Goal: Information Seeking & Learning: Learn about a topic

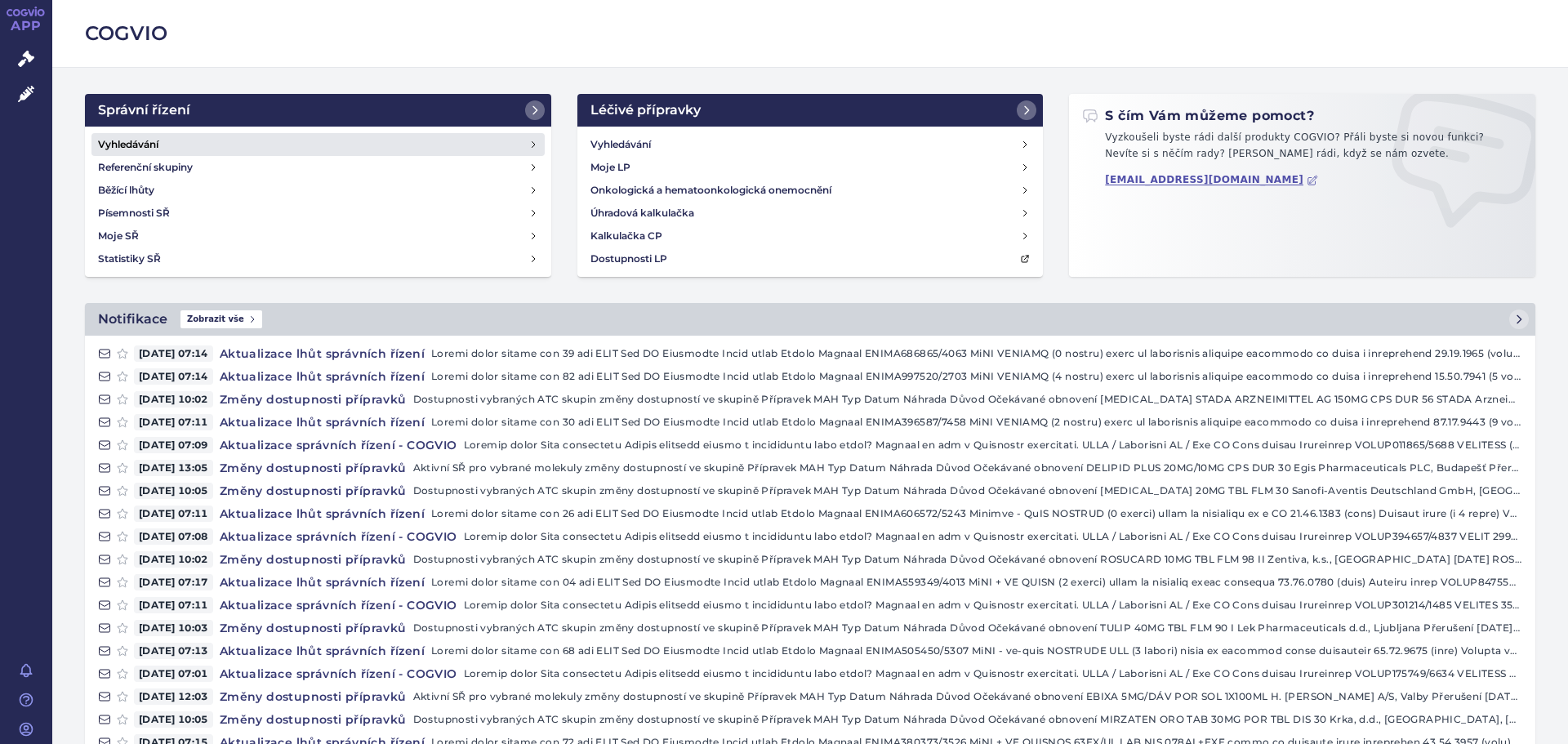
click at [153, 151] on h4 "Vyhledávání" at bounding box center [128, 145] width 60 height 17
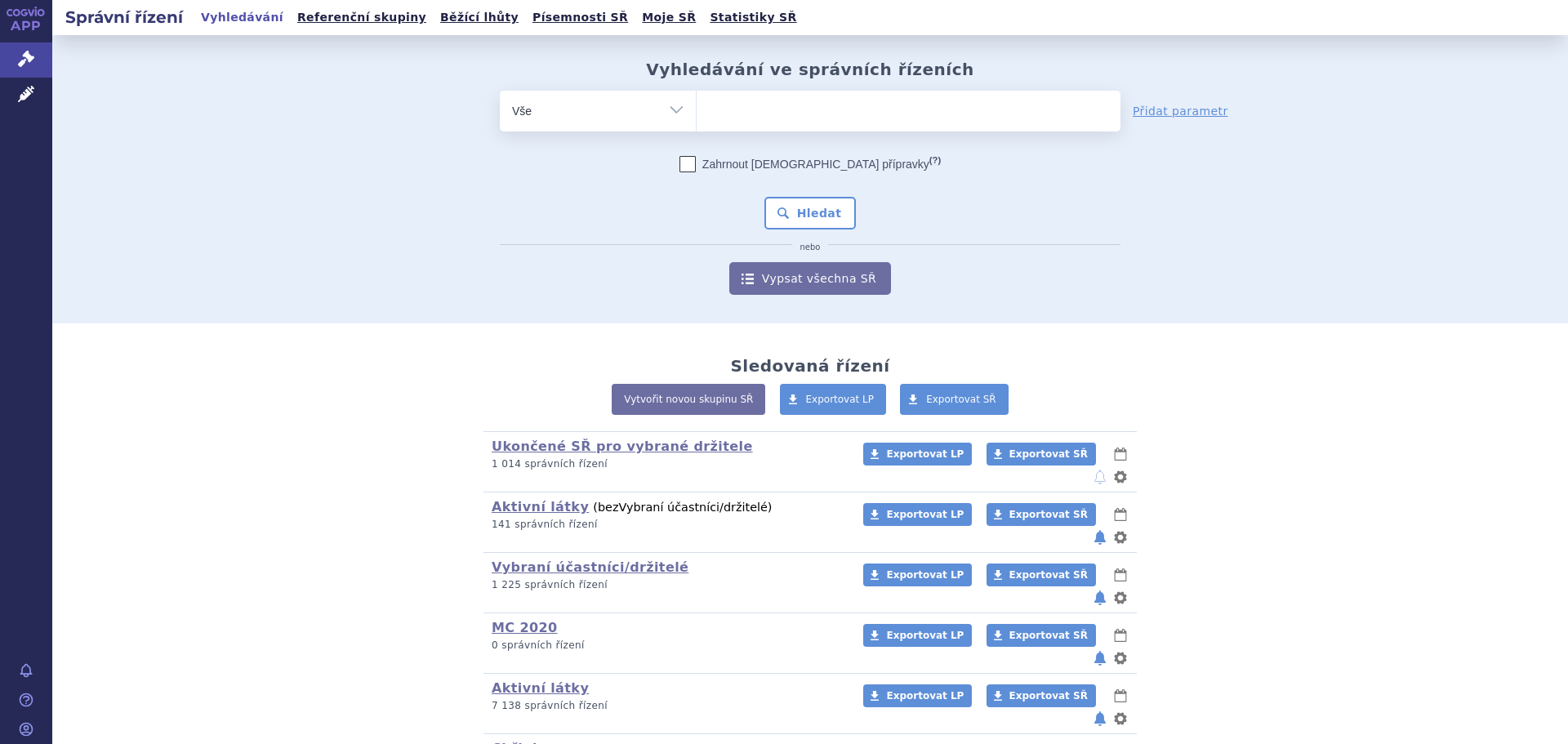
click at [814, 118] on ul at bounding box center [908, 107] width 424 height 34
click at [697, 118] on select at bounding box center [696, 110] width 1 height 41
type input "va"
type input "vax"
type input "vaxi"
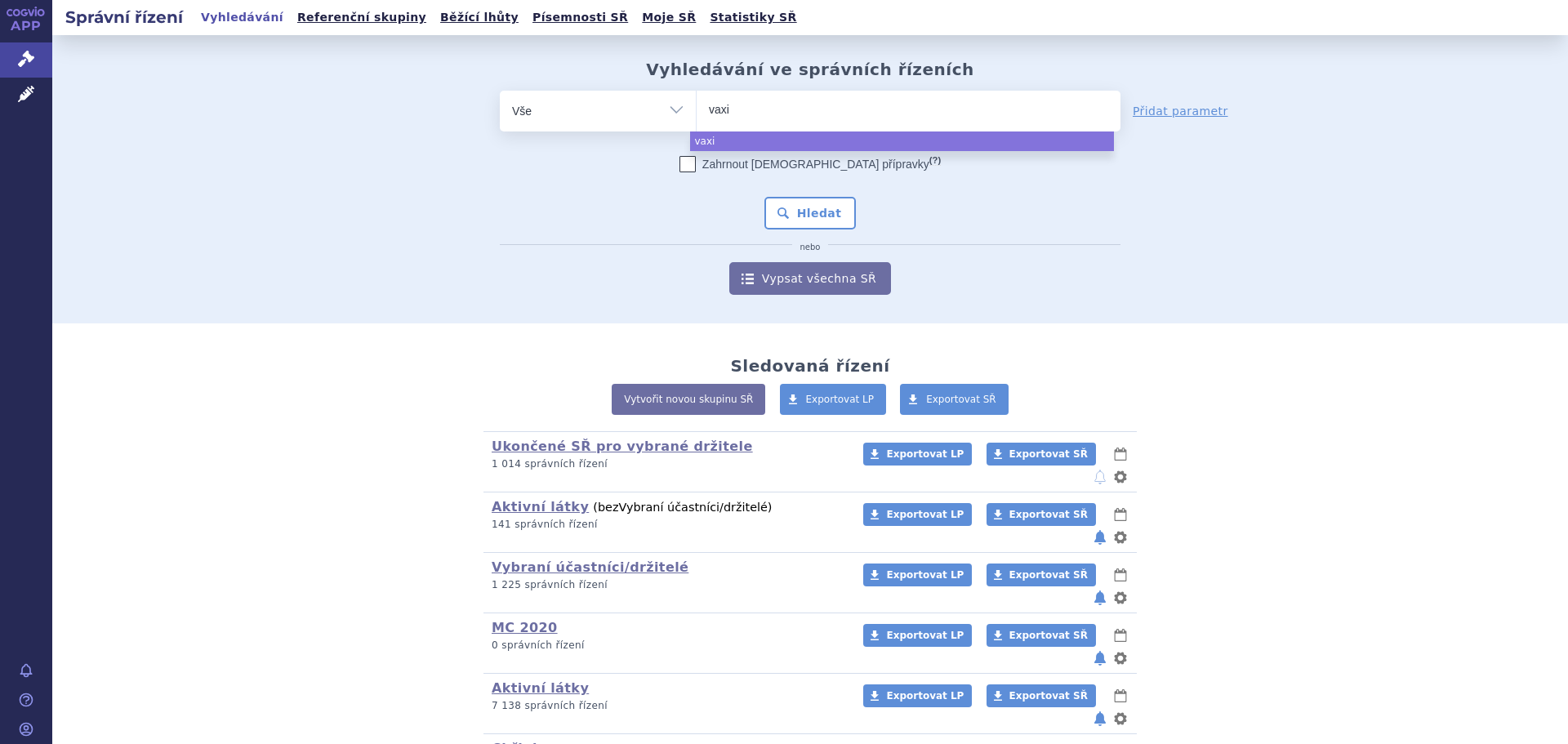
type input "vaxig"
type input "vaxigr"
type input "vaxigri"
type input "vaxigrip"
select select "vaxigrip"
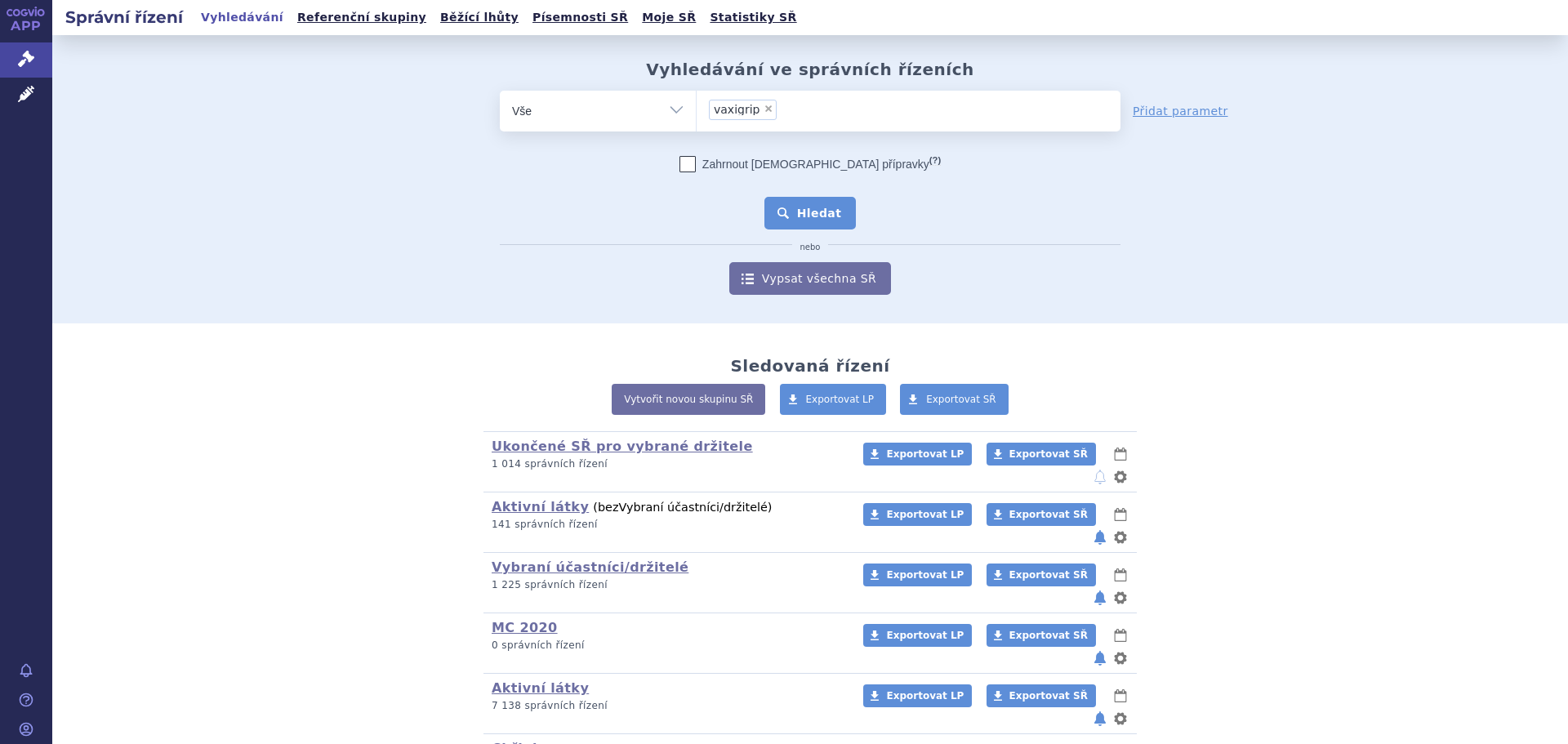
click at [817, 218] on button "Hledat" at bounding box center [810, 213] width 92 height 33
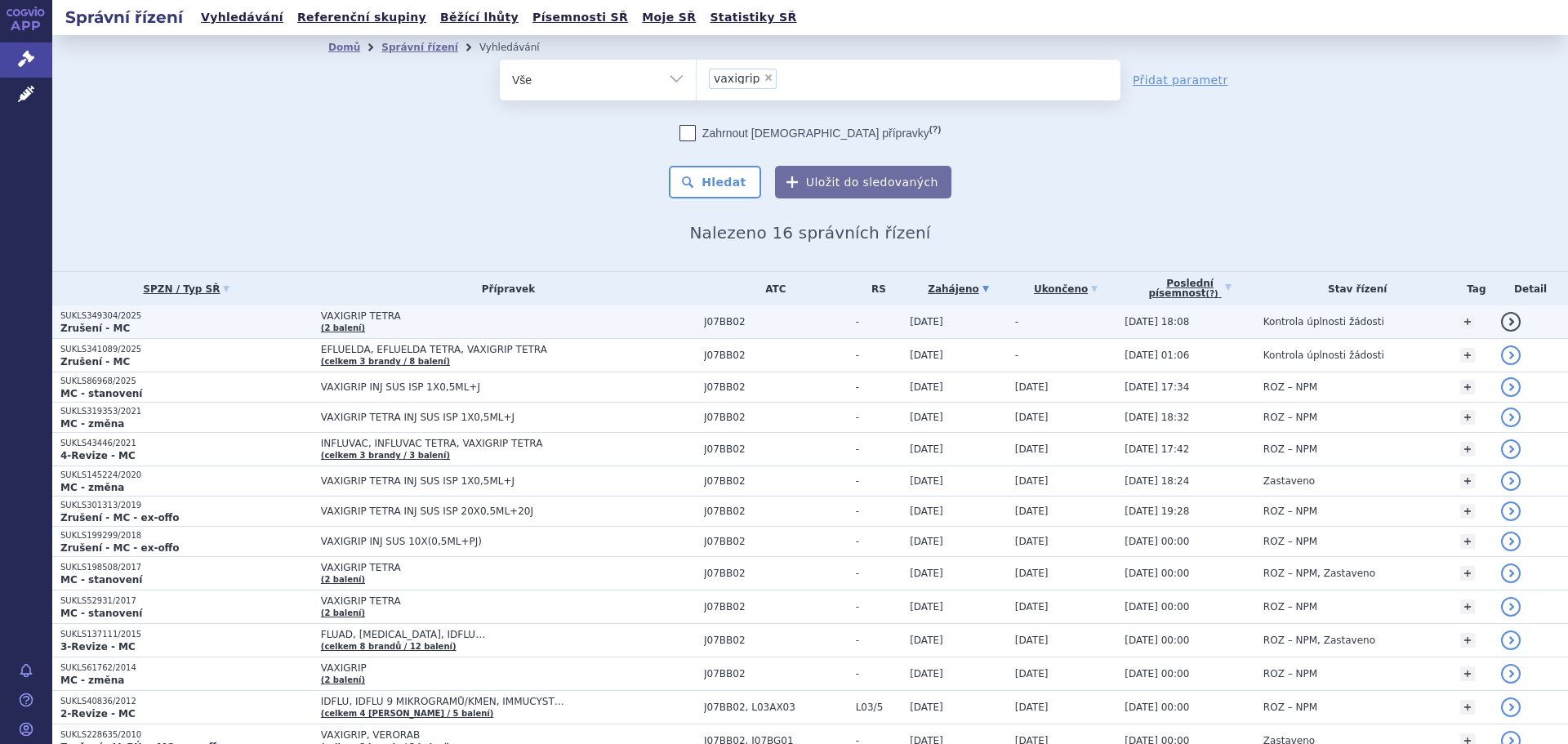
click at [467, 324] on td "VAXIGRIP TETRA (2 balení)" at bounding box center [504, 322] width 383 height 33
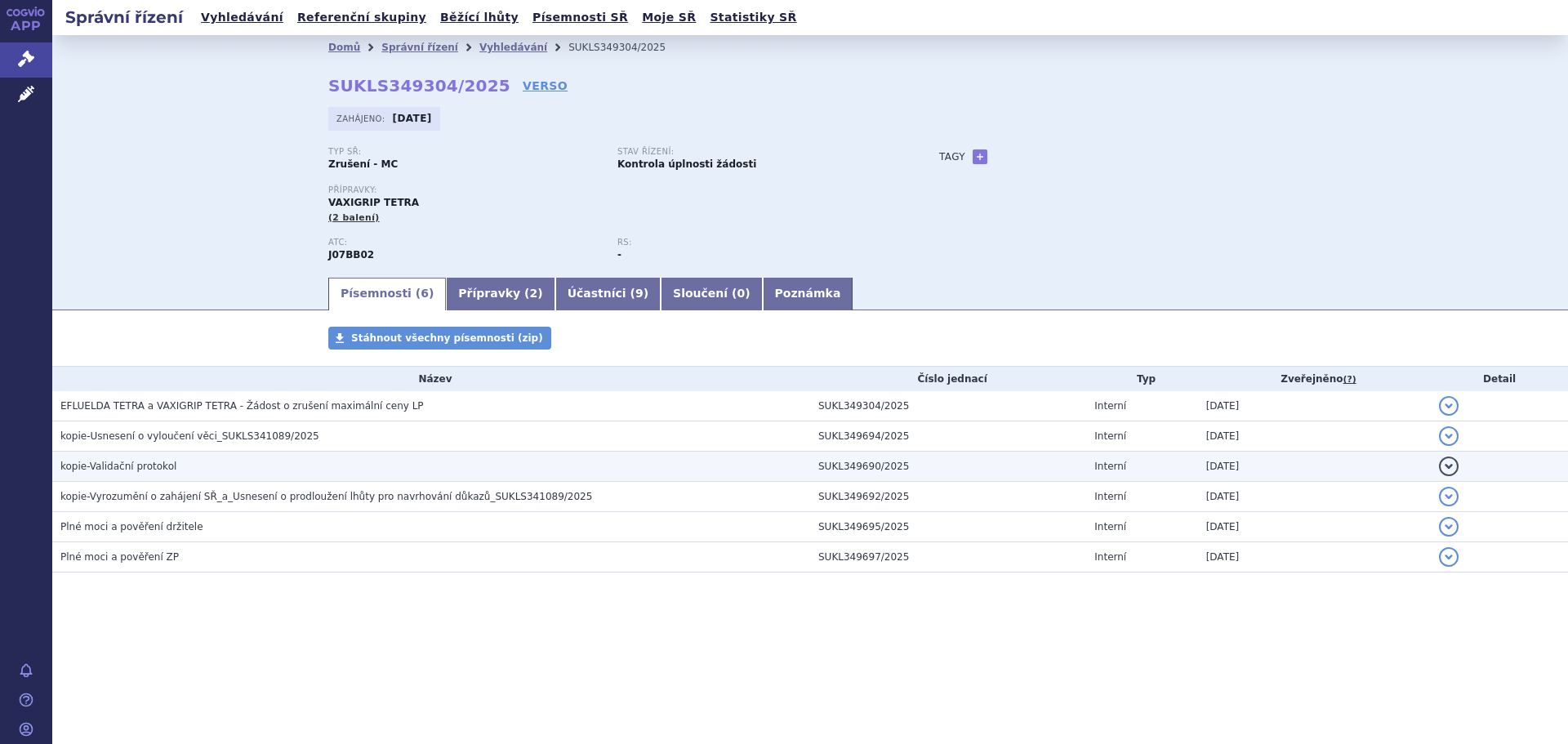
click at [150, 460] on span "kopie-Validační protokol" at bounding box center [118, 466] width 116 height 12
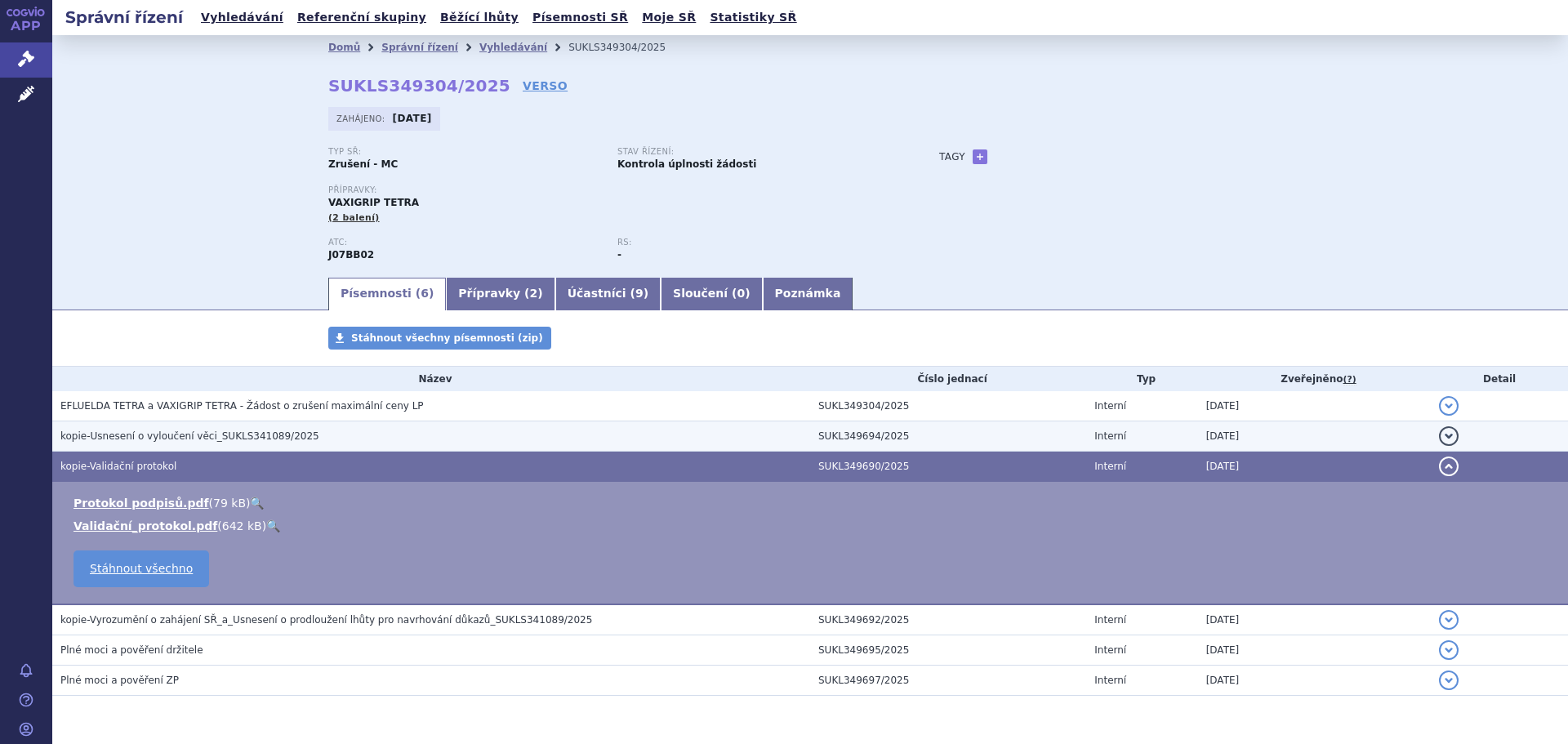
click at [141, 444] on h3 "kopie-Usnesení o vyloučení věci_SUKLS341089/2025" at bounding box center [434, 436] width 749 height 17
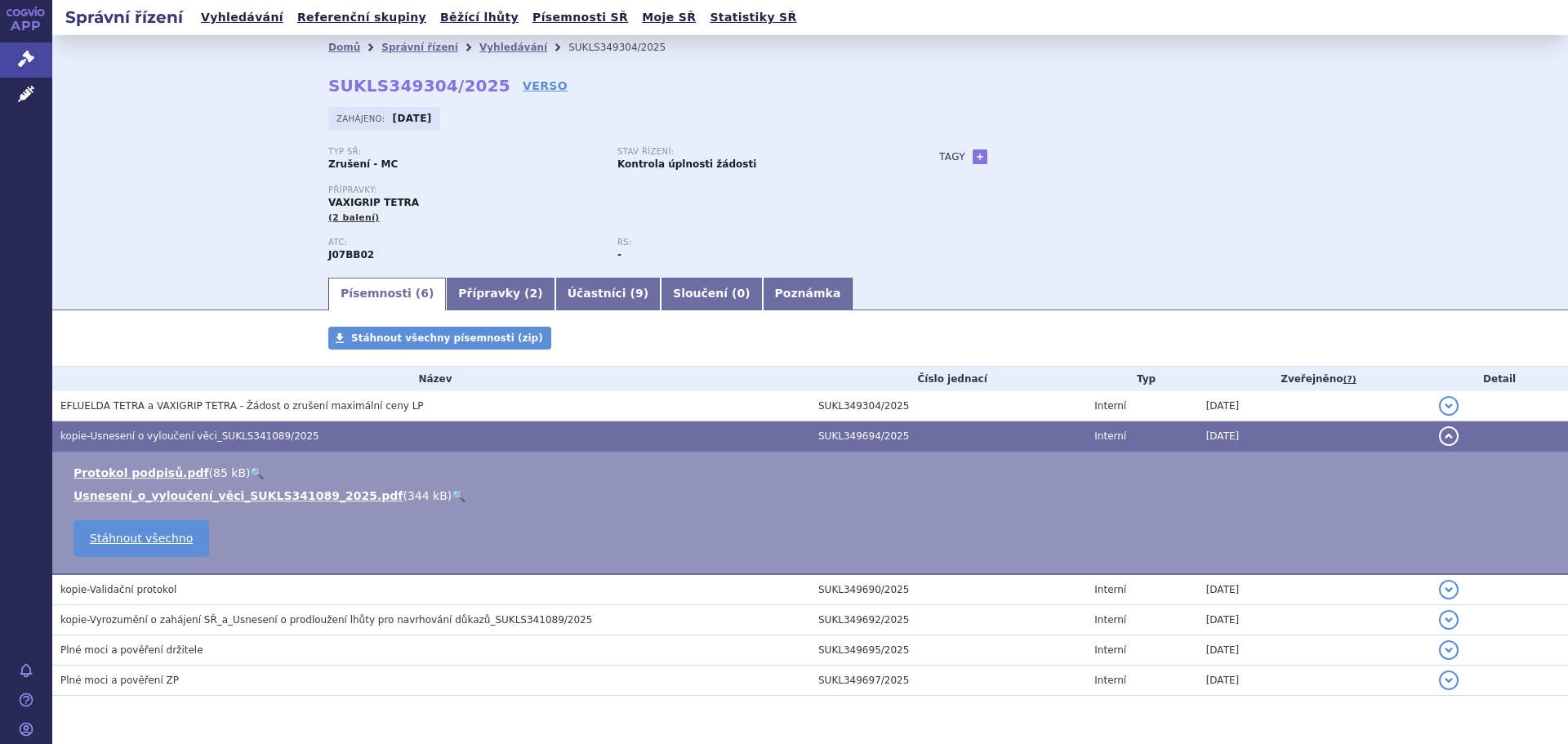
click at [451, 492] on link "🔍" at bounding box center [458, 495] width 14 height 13
click at [205, 389] on th "Název" at bounding box center [430, 378] width 758 height 24
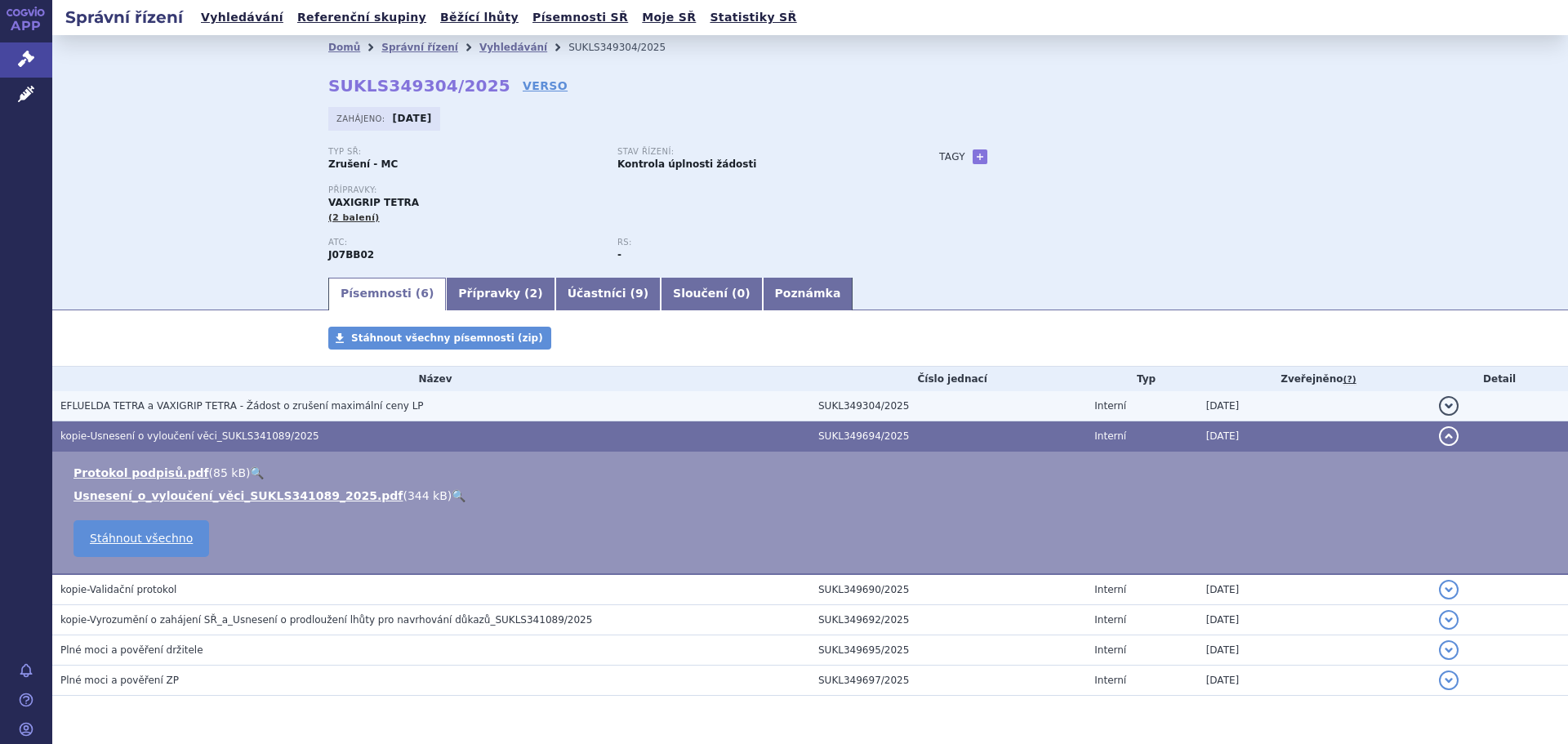
click at [208, 402] on span "EFLUELDA TETRA a VAXIGRIP TETRA - Žádost o zrušení maximální ceny LP" at bounding box center [242, 406] width 363 height 12
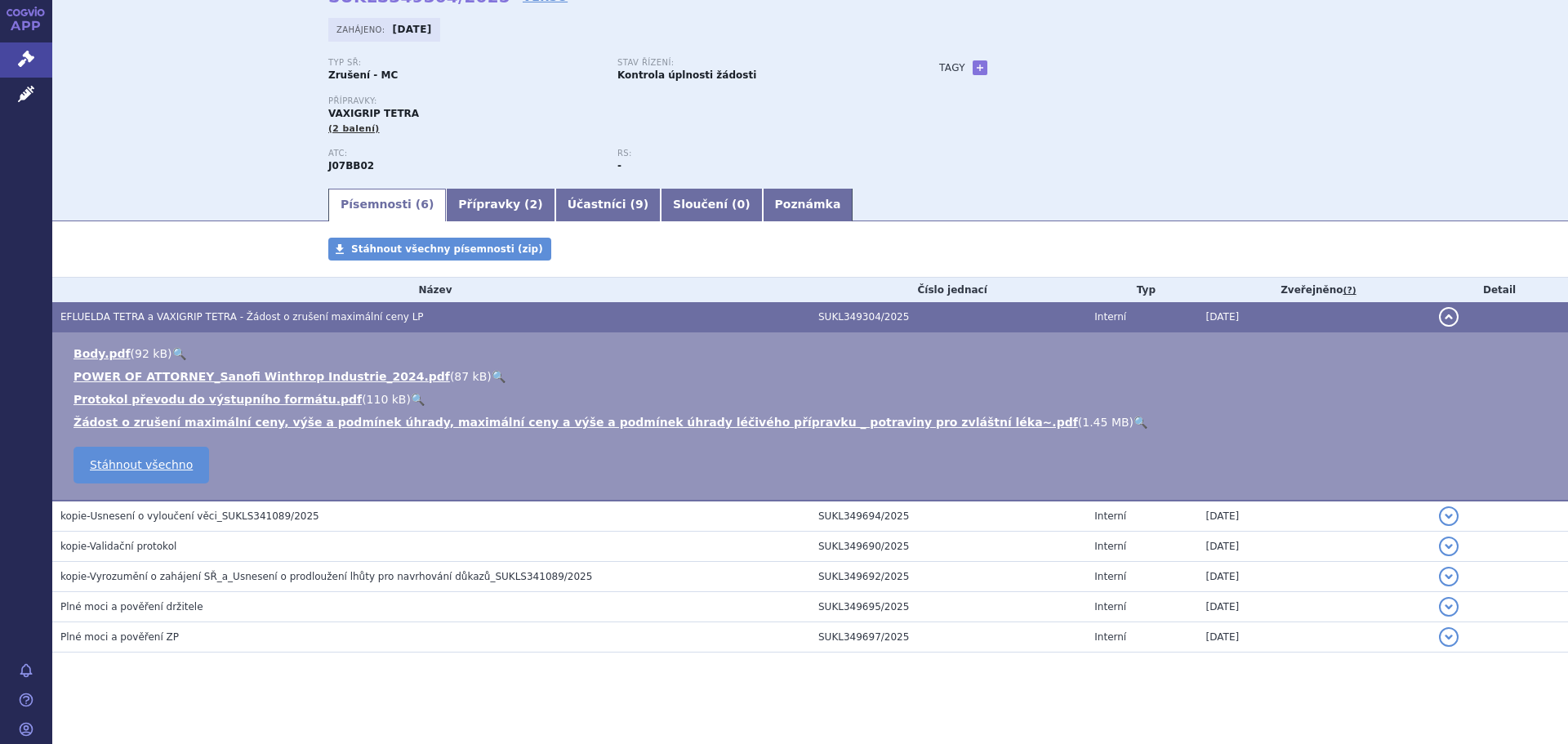
scroll to position [95, 0]
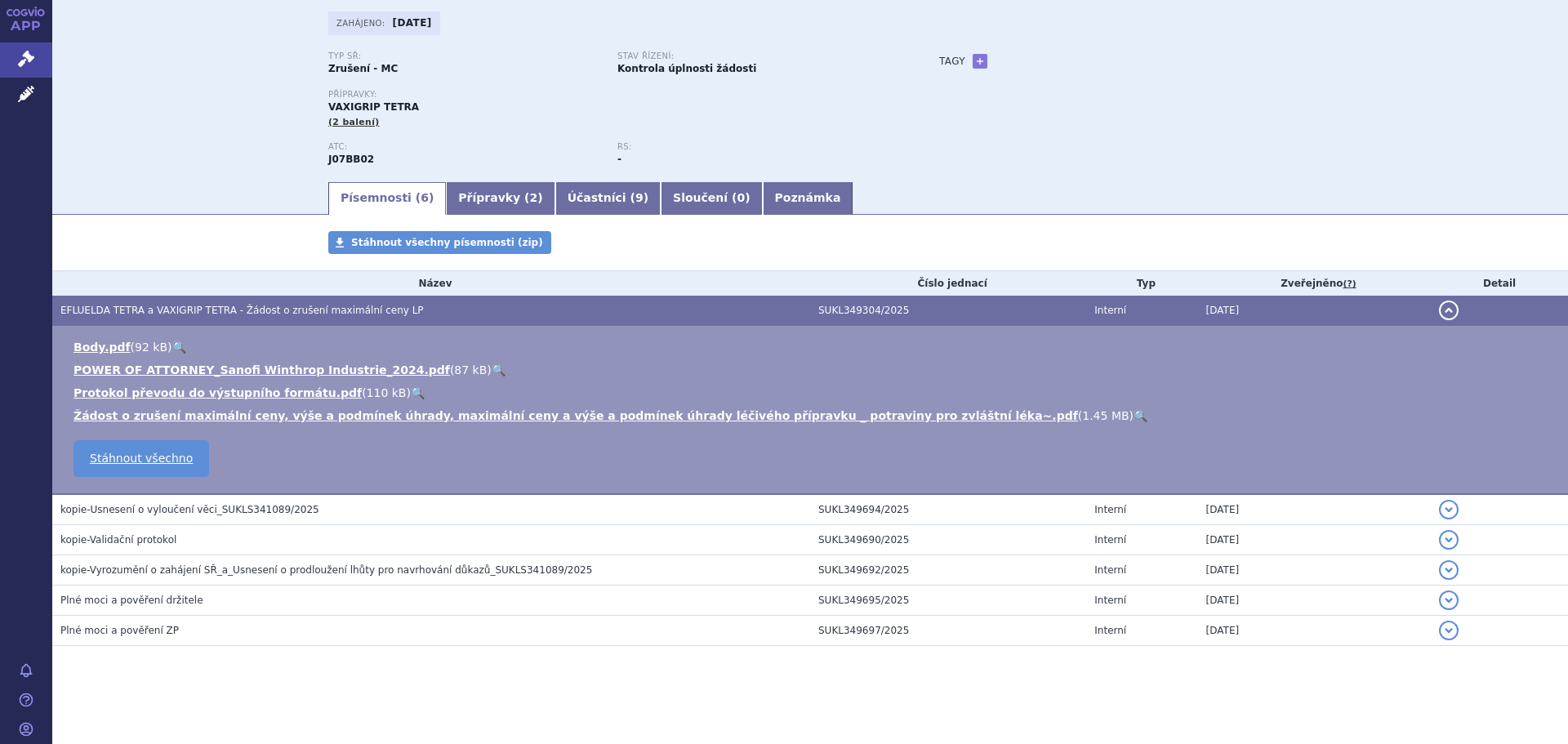
click at [188, 531] on h3 "kopie-Validační protokol" at bounding box center [434, 540] width 749 height 17
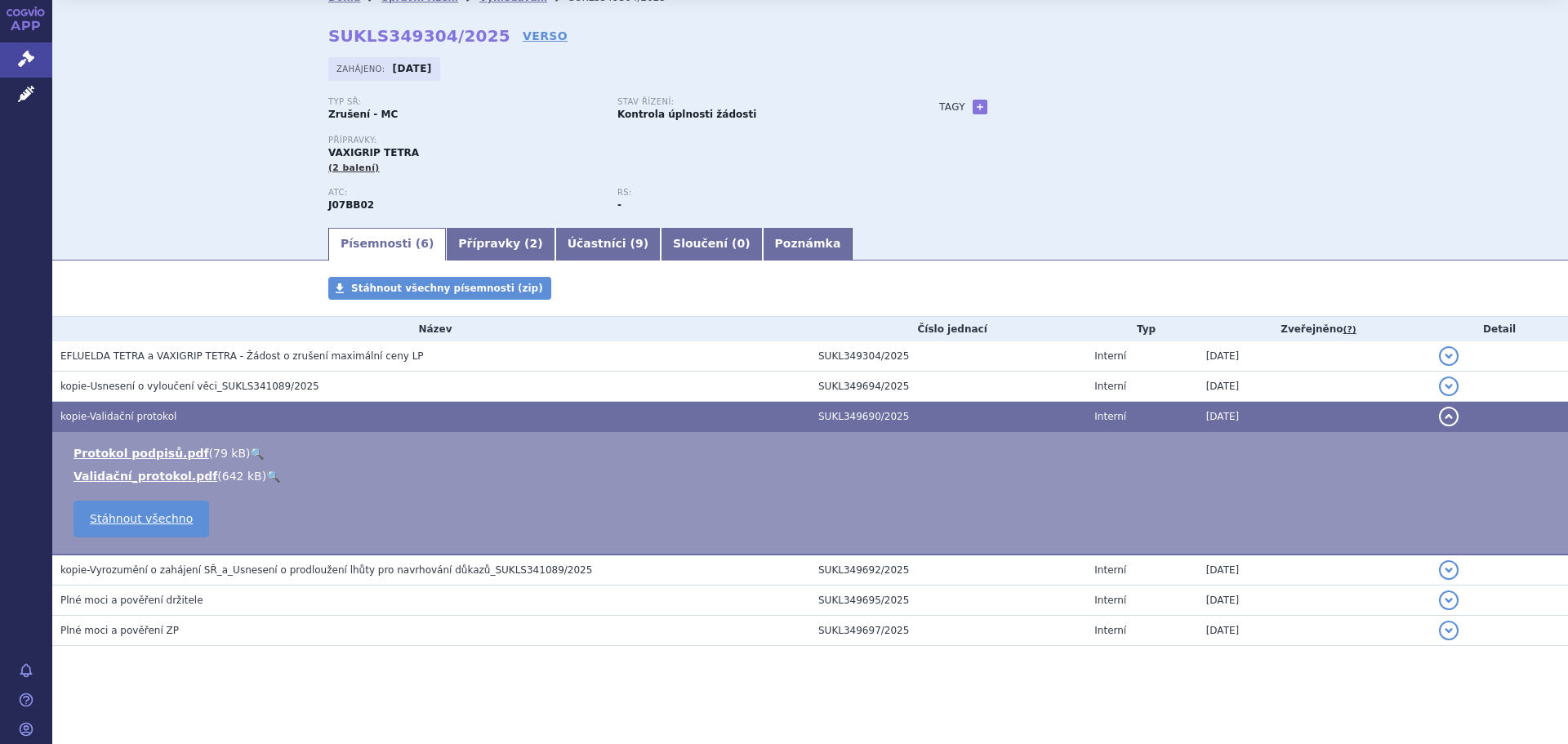
scroll to position [50, 0]
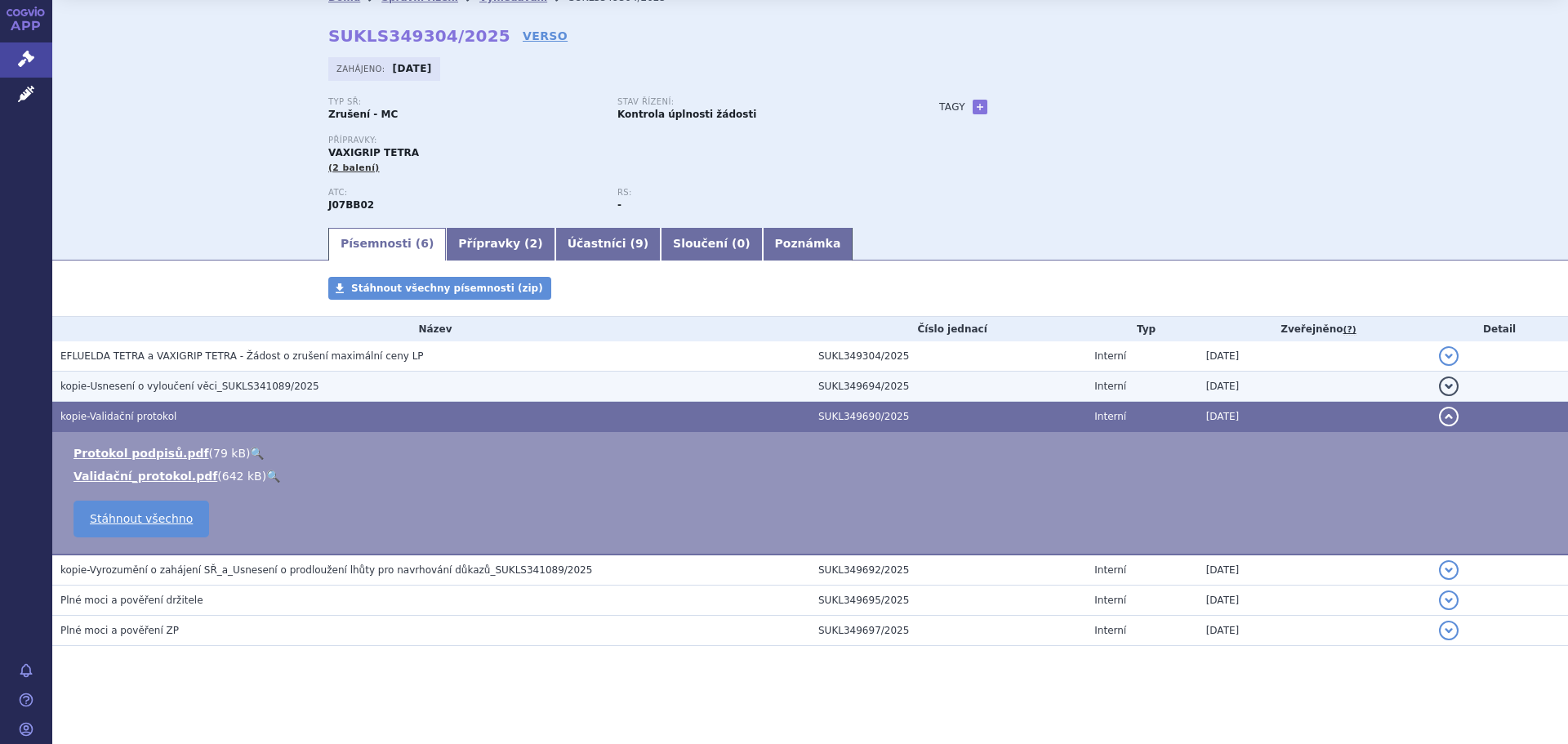
click at [196, 384] on span "kopie-Usnesení o vyloučení věci_SUKLS341089/2025" at bounding box center [189, 387] width 259 height 12
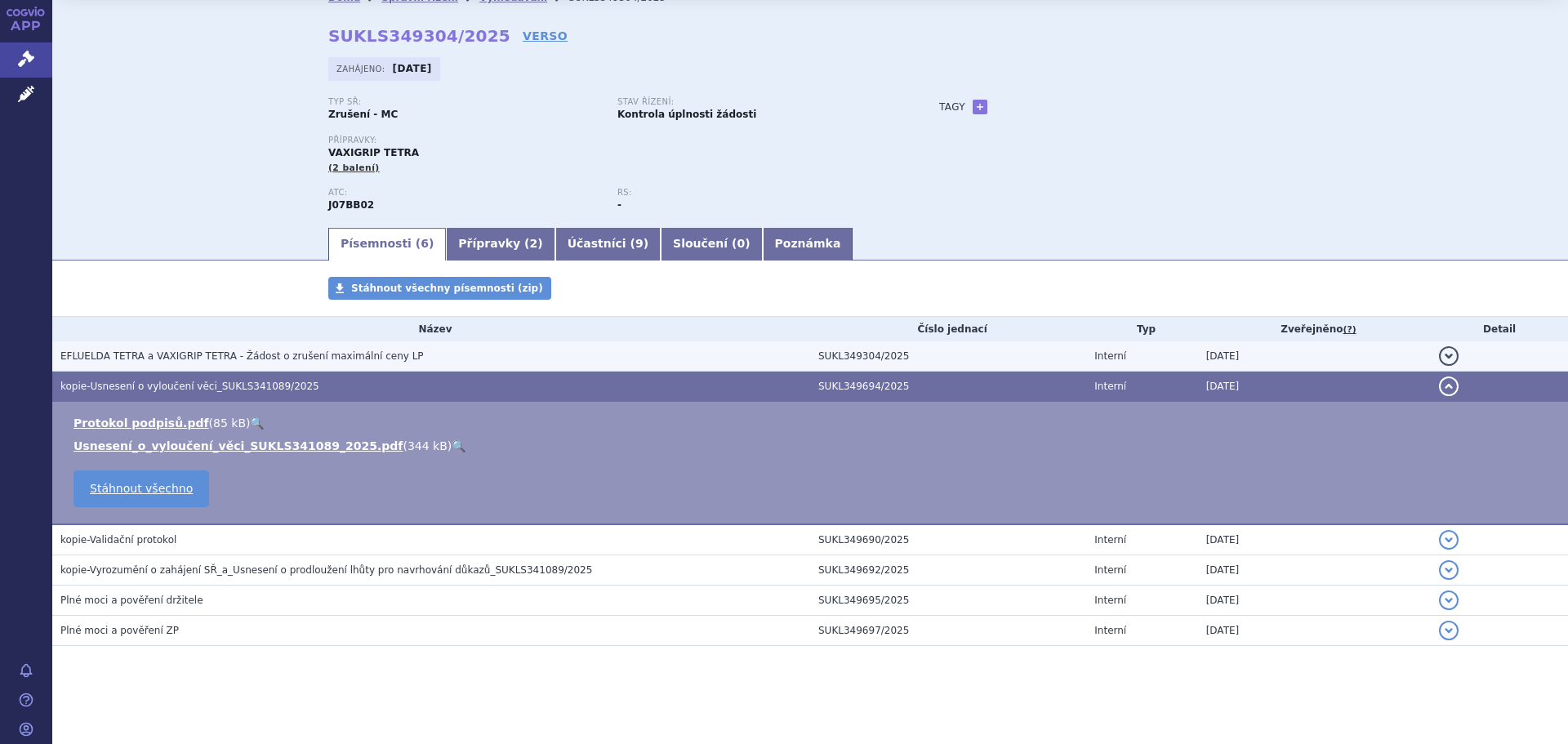
click at [192, 360] on span "EFLUELDA TETRA a VAXIGRIP TETRA - Žádost o zrušení maximální ceny LP" at bounding box center [242, 356] width 363 height 12
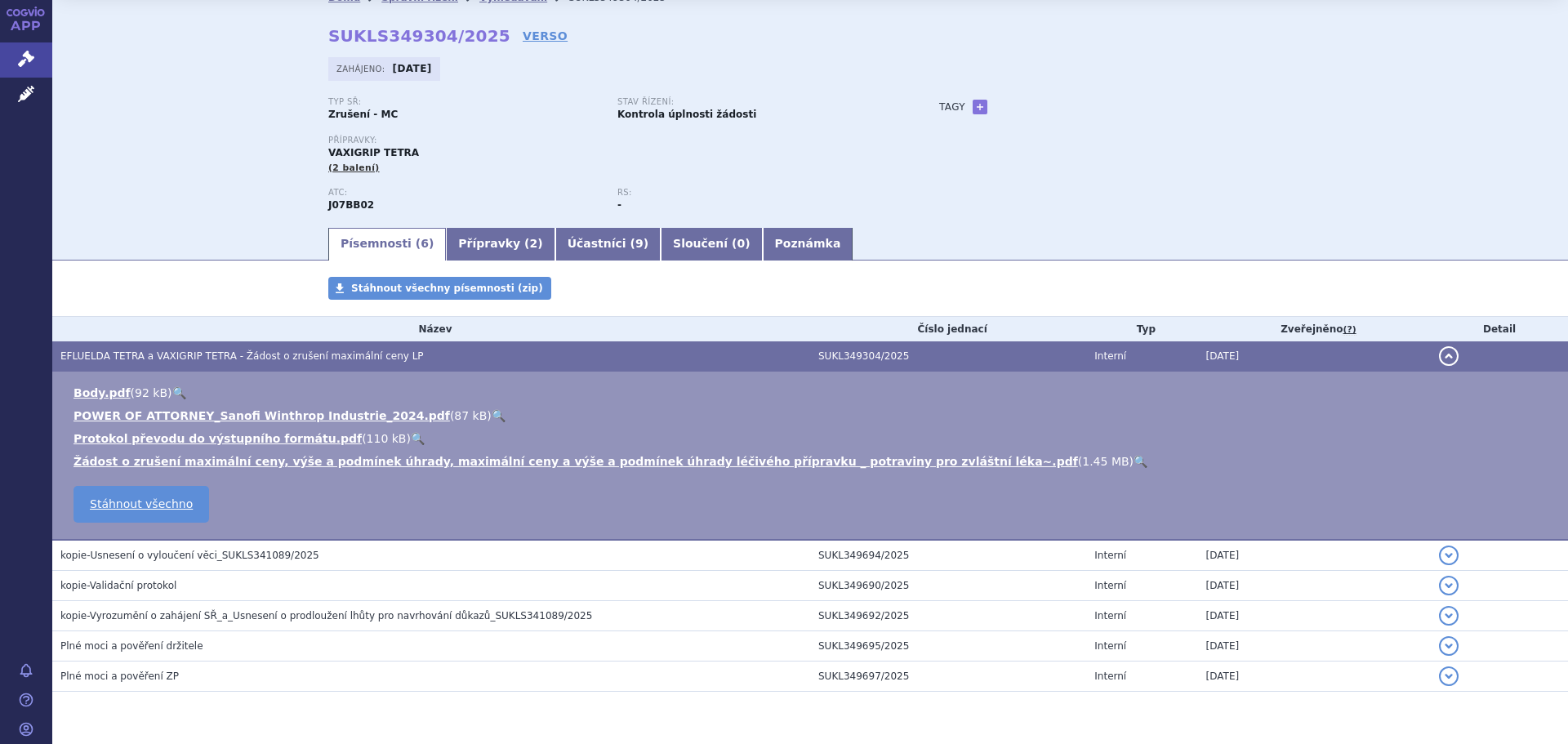
scroll to position [95, 0]
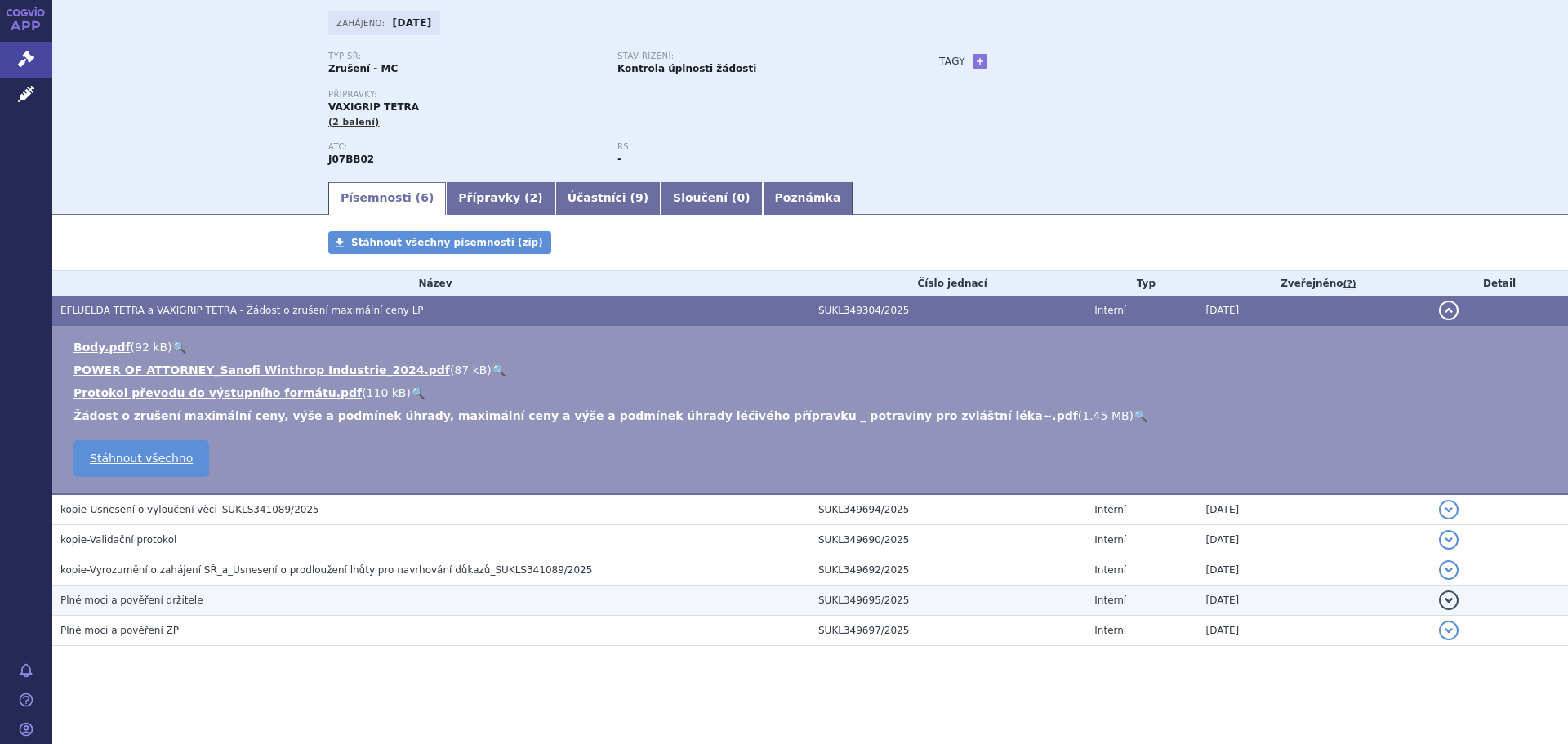
click at [167, 604] on span "Plné moci a pověření držitele" at bounding box center [131, 600] width 143 height 12
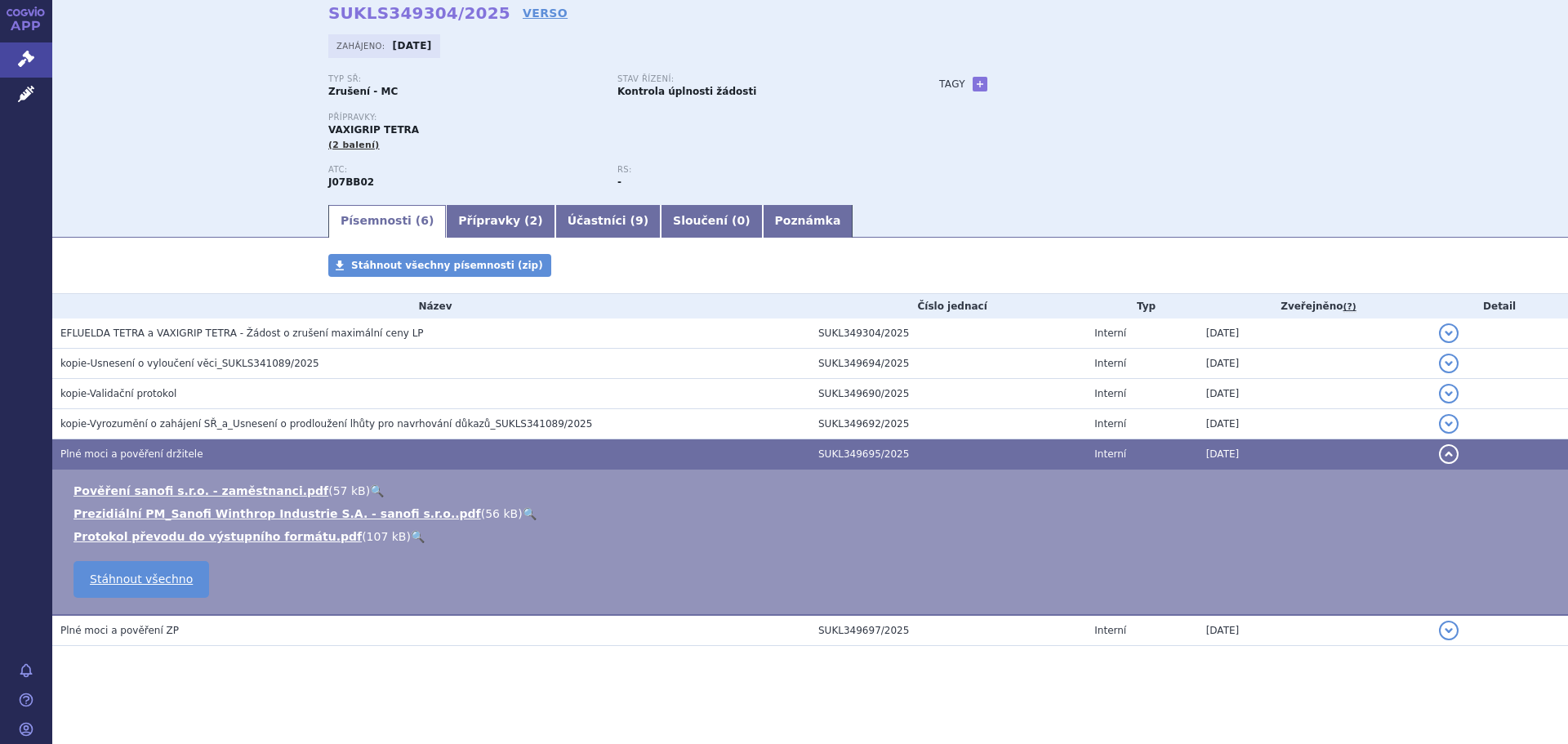
scroll to position [73, 0]
click at [471, 151] on div "Přípravky: VAXIGRIP TETRA (2 balení)" at bounding box center [617, 132] width 578 height 39
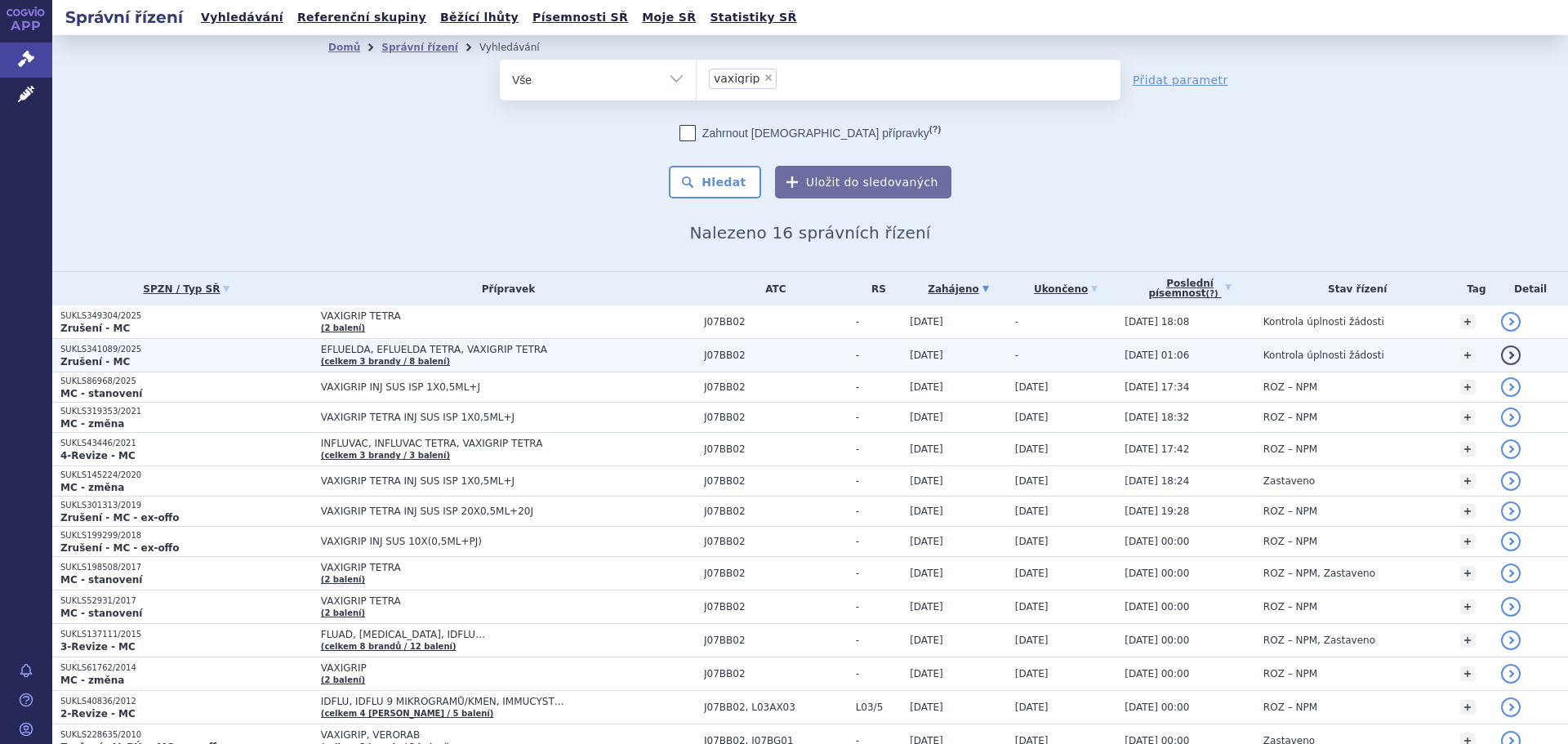
click at [512, 354] on span "EFLUELDA, EFLUELDA TETRA, VAXIGRIP TETRA" at bounding box center [508, 350] width 375 height 12
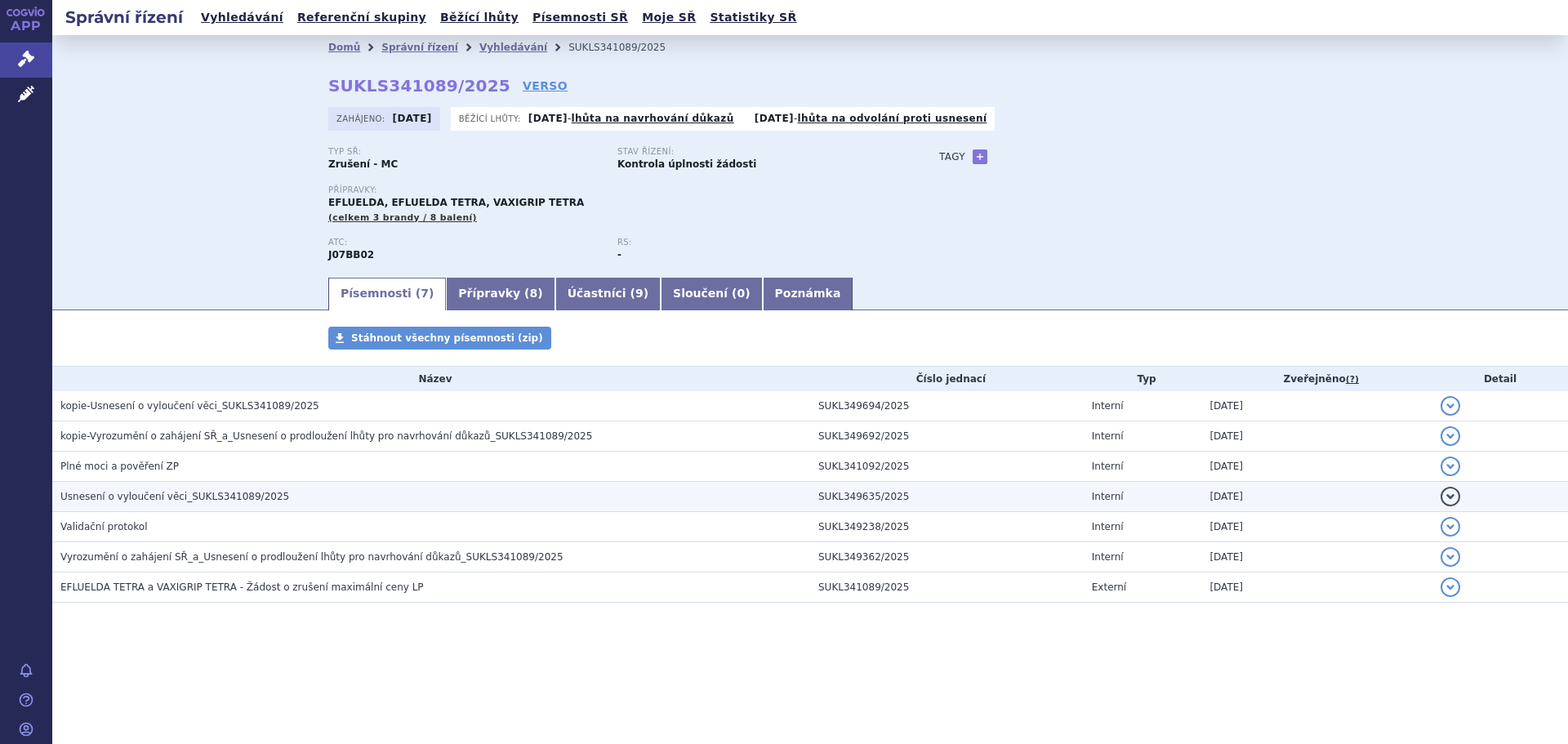
click at [221, 492] on span "Usnesení o vyloučení věci_SUKLS341089/2025" at bounding box center [174, 496] width 229 height 12
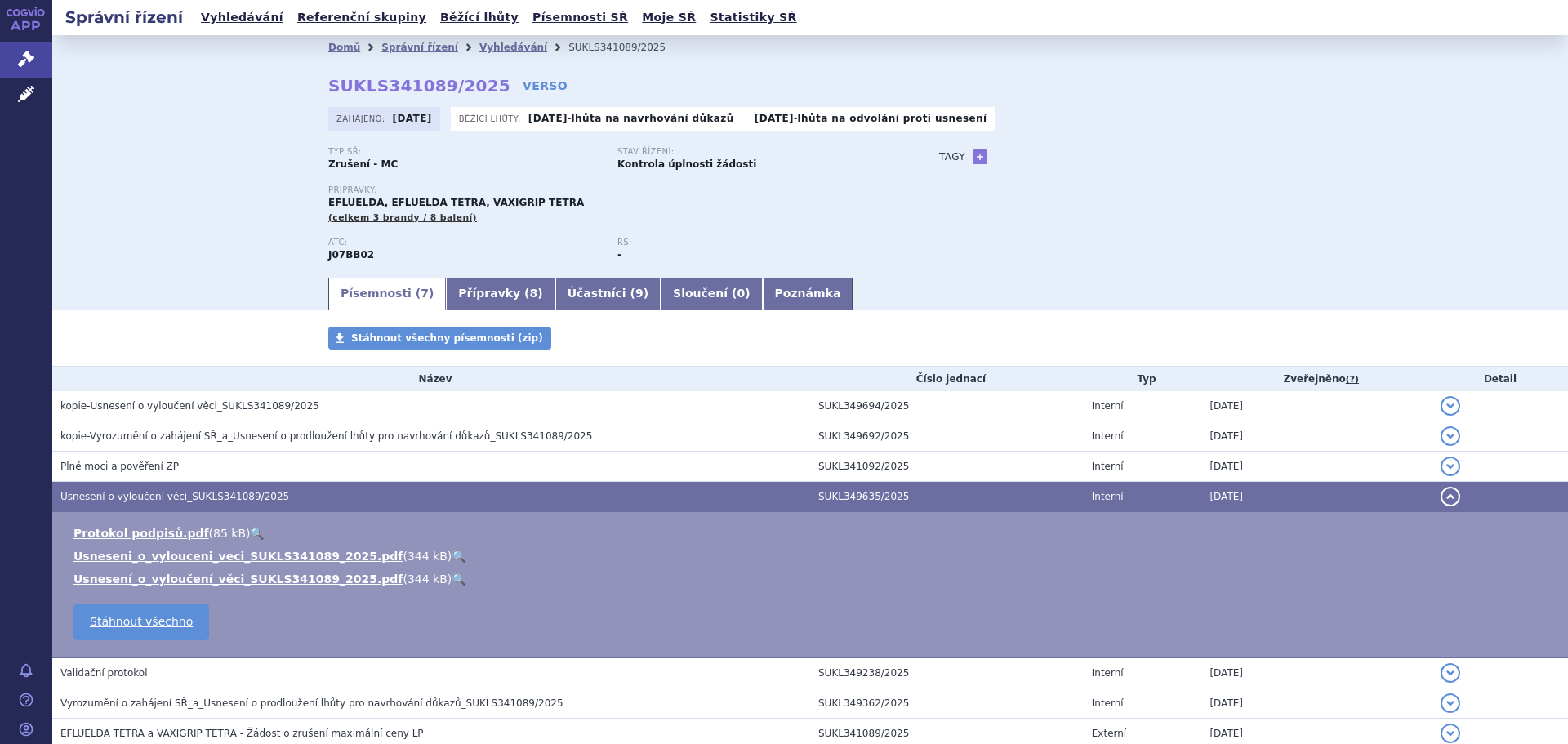
click at [451, 554] on link "🔍" at bounding box center [458, 556] width 14 height 13
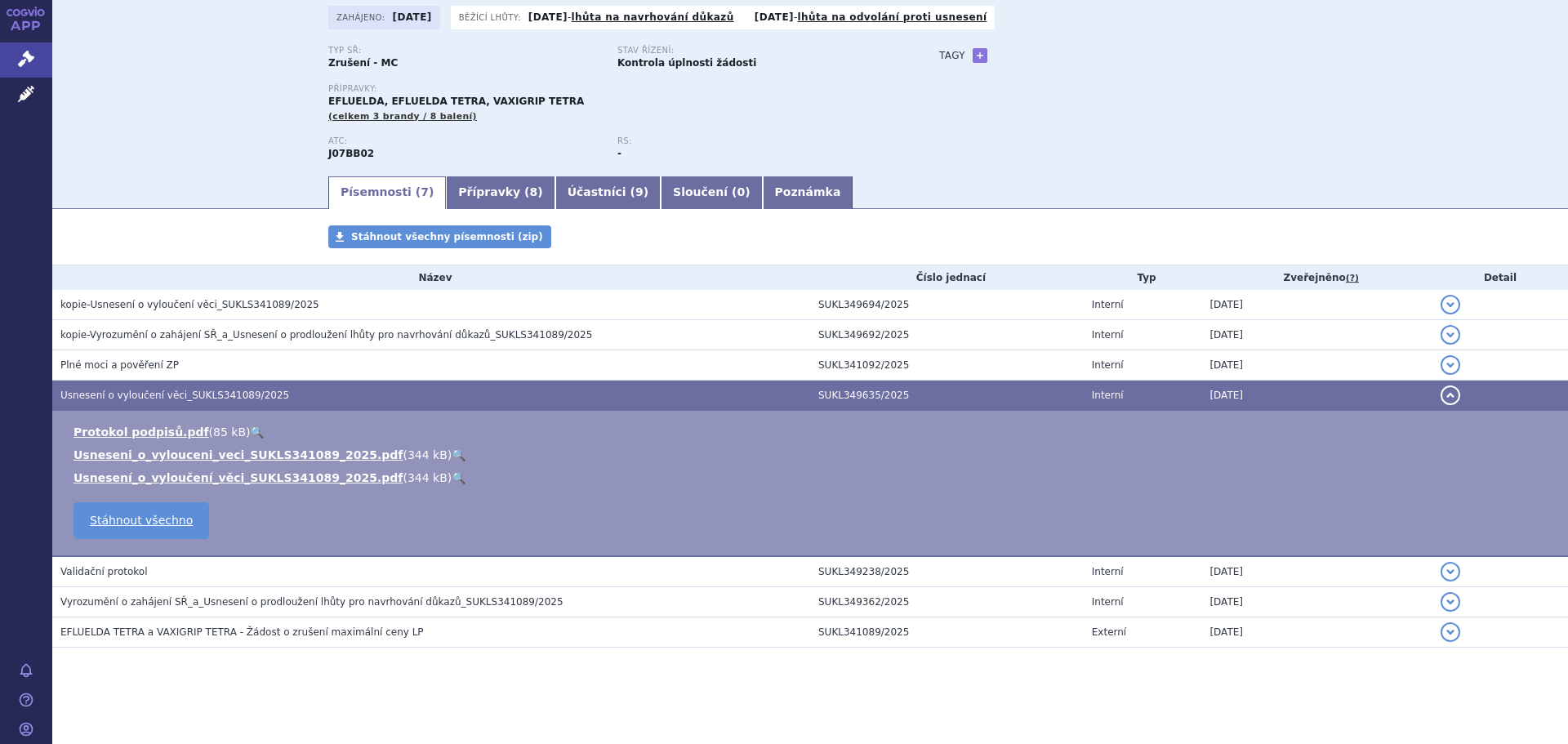
scroll to position [103, 0]
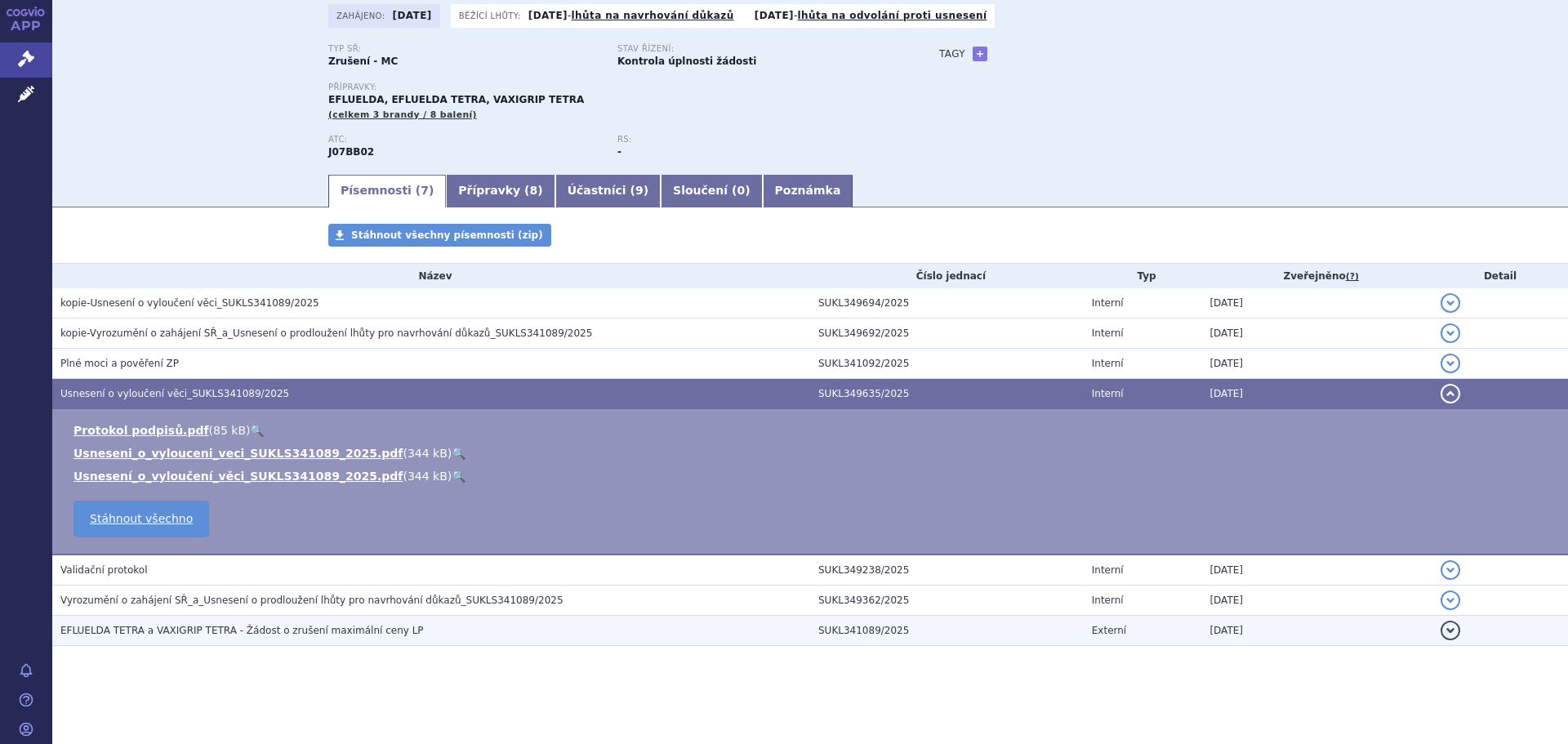
click at [249, 632] on span "EFLUELDA TETRA a VAXIGRIP TETRA - Žádost o zrušení maximální ceny LP" at bounding box center [242, 630] width 363 height 12
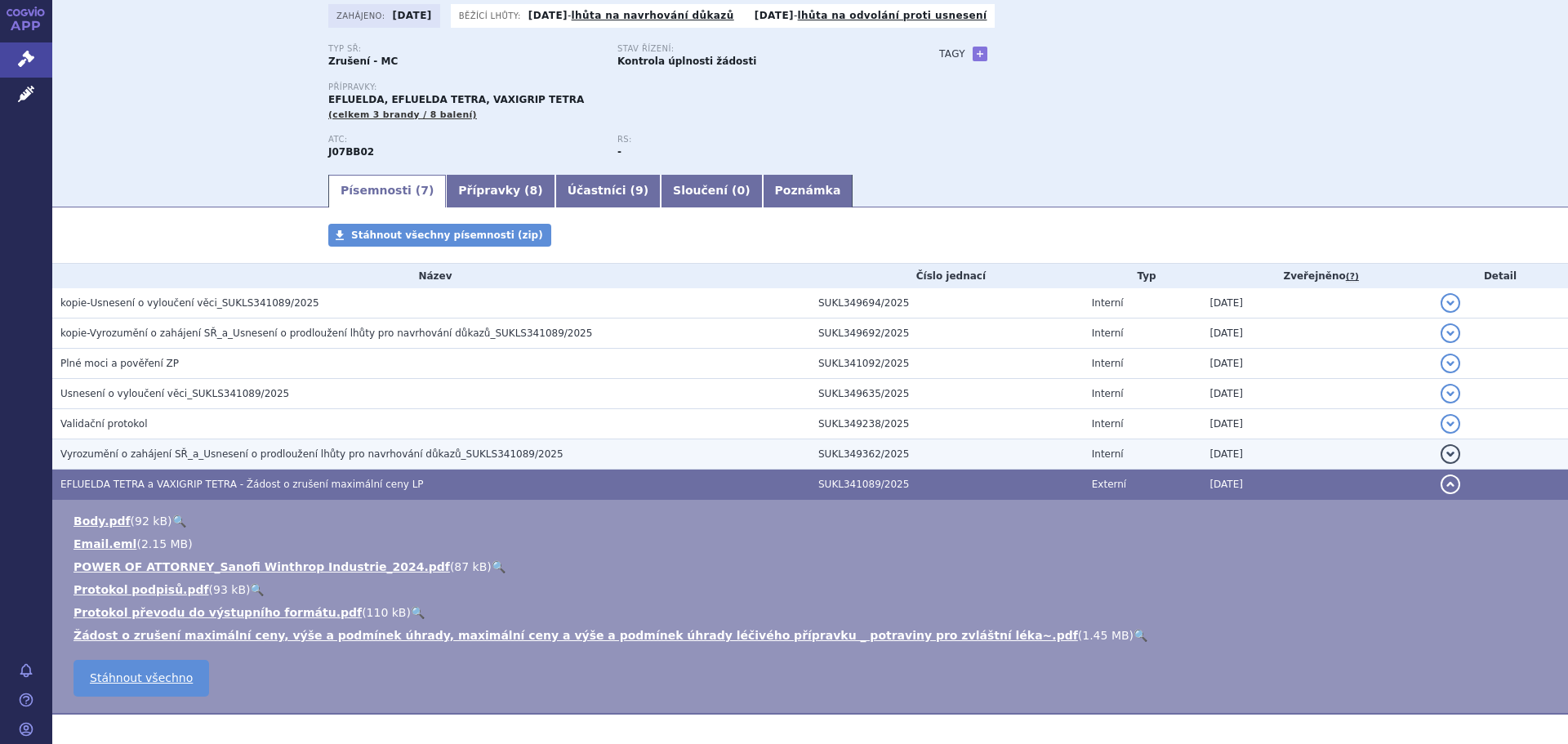
click at [237, 451] on span "Vyrozumění o zahájení SŘ_a_Usnesení o prodloužení lhůty pro navrhování důkazů_S…" at bounding box center [311, 454] width 503 height 12
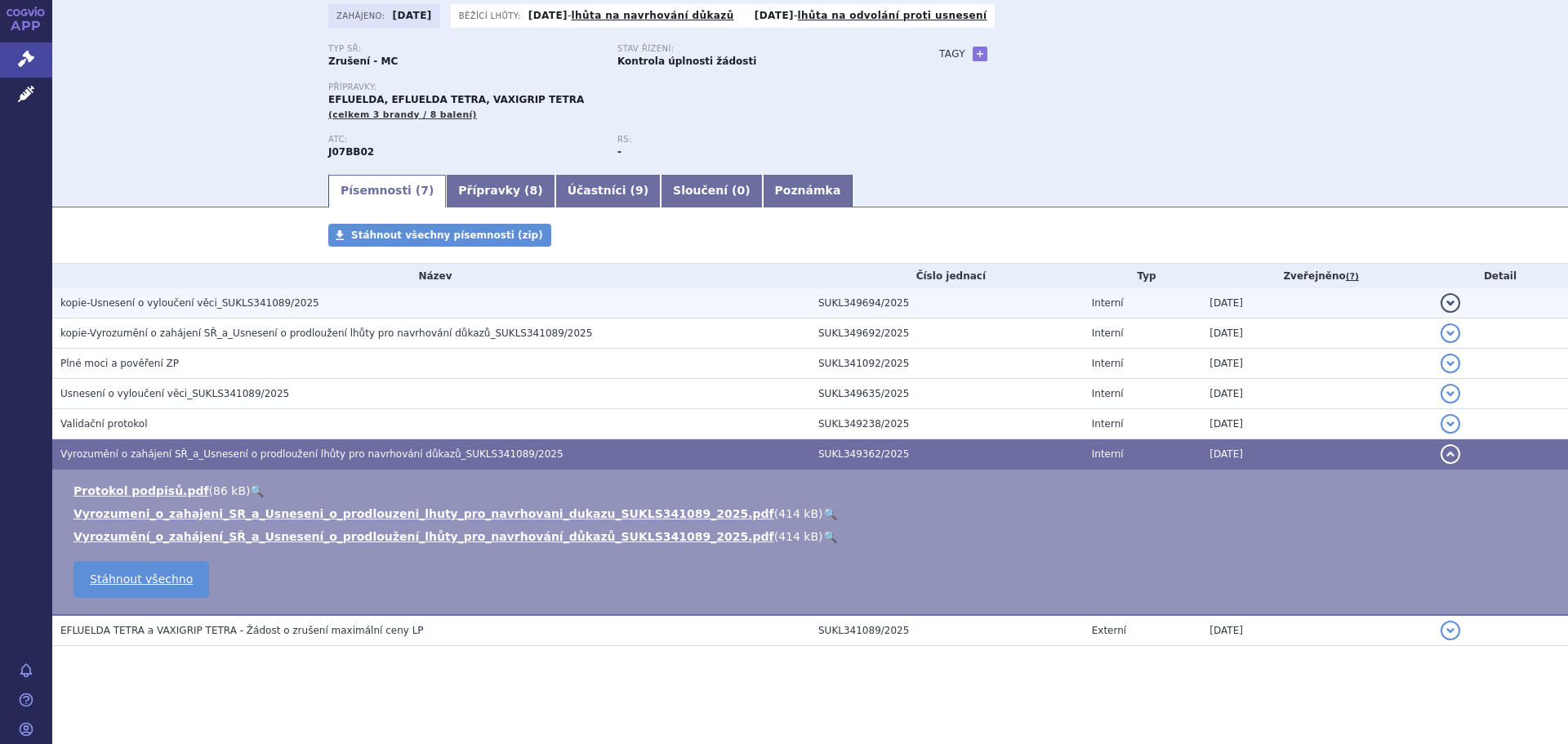
click at [197, 310] on h3 "kopie-Usnesení o vyloučení věci_SUKLS341089/2025" at bounding box center [434, 303] width 749 height 17
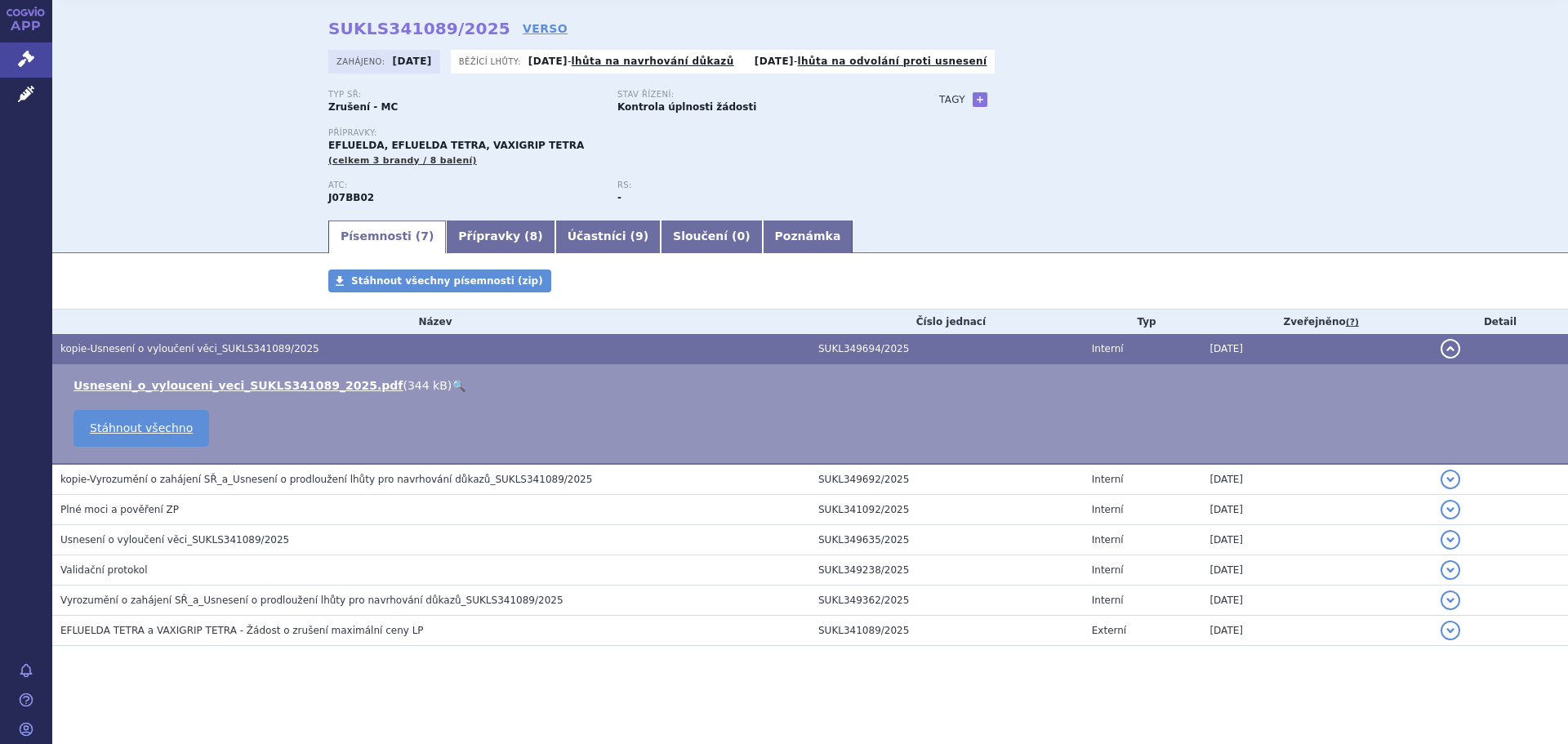
click at [451, 383] on link "🔍" at bounding box center [458, 386] width 14 height 13
